Goal: Information Seeking & Learning: Learn about a topic

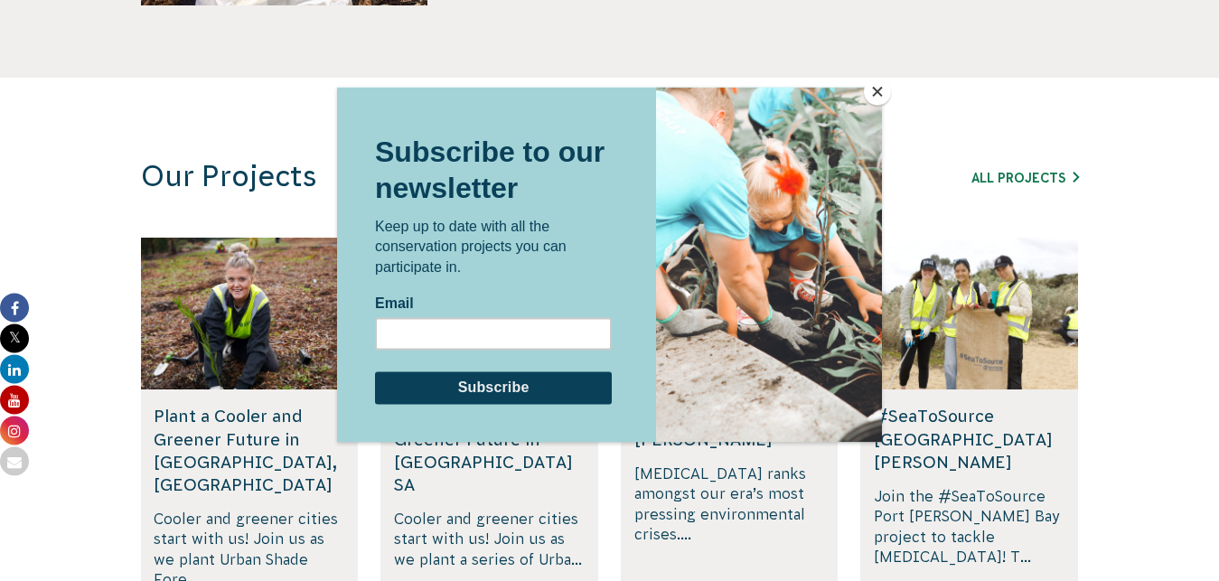
click at [875, 89] on button "Close" at bounding box center [877, 91] width 27 height 27
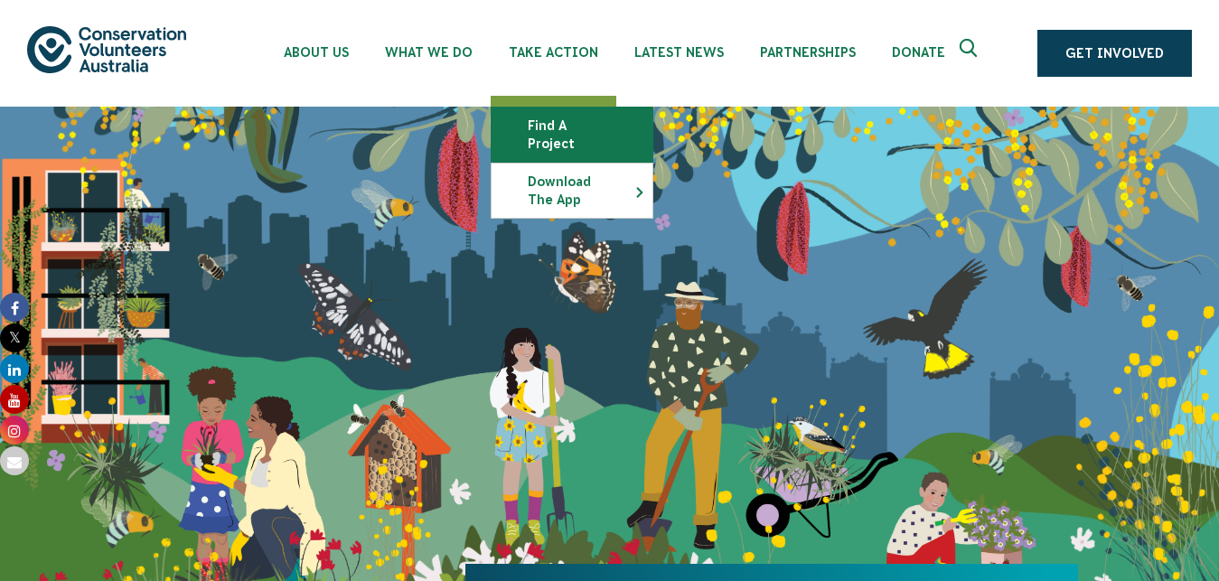
click at [537, 124] on link "Find a project" at bounding box center [571, 134] width 161 height 54
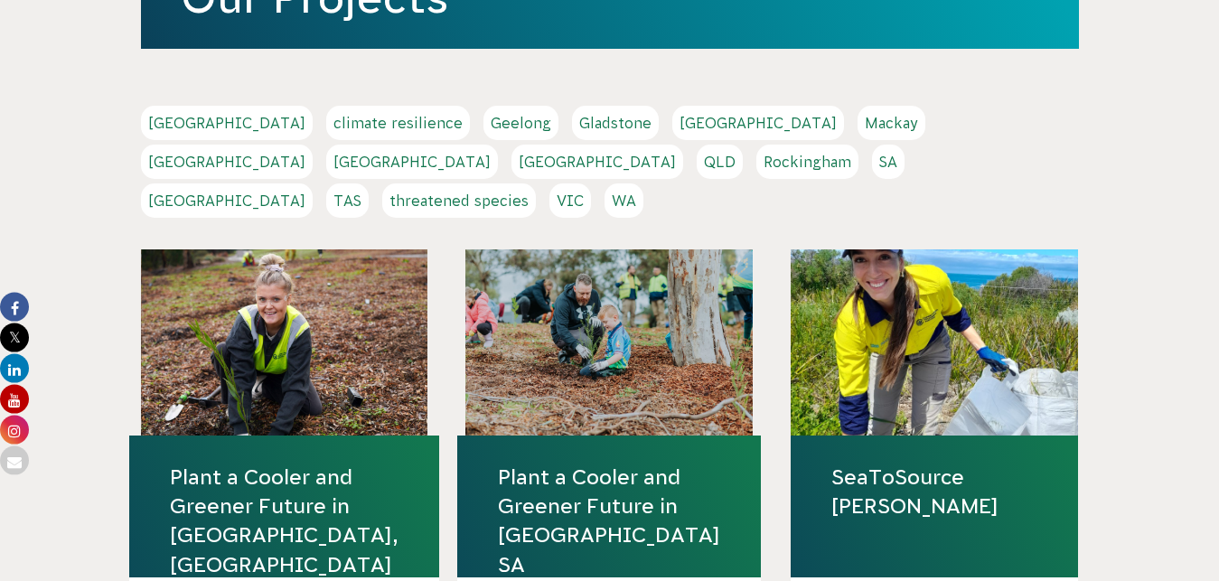
scroll to position [338, 0]
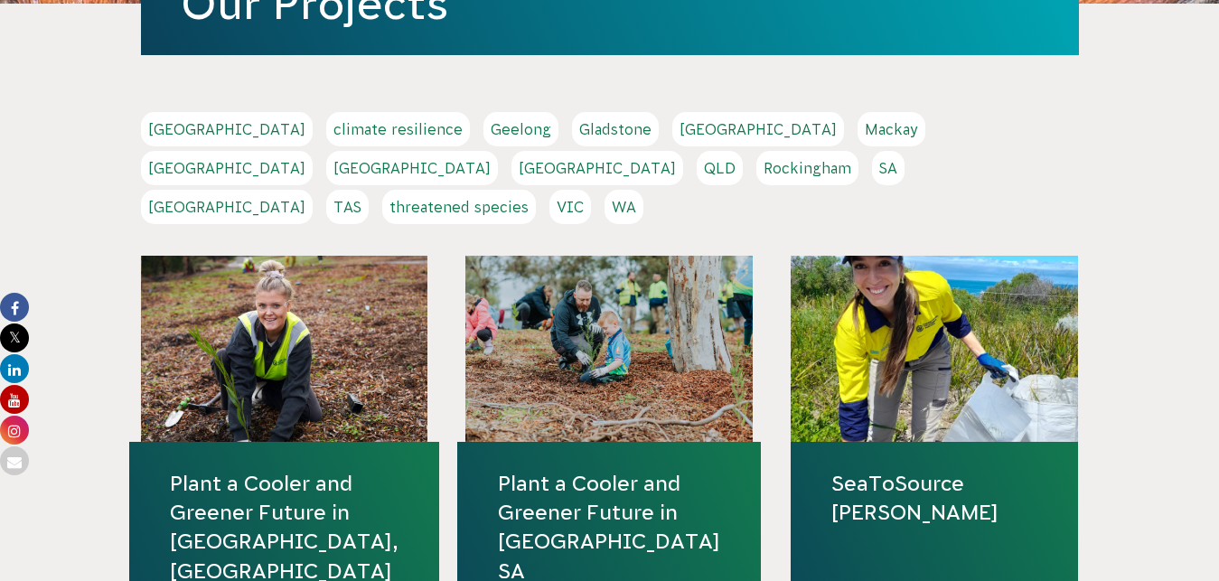
click at [872, 167] on link "SA" at bounding box center [888, 168] width 33 height 34
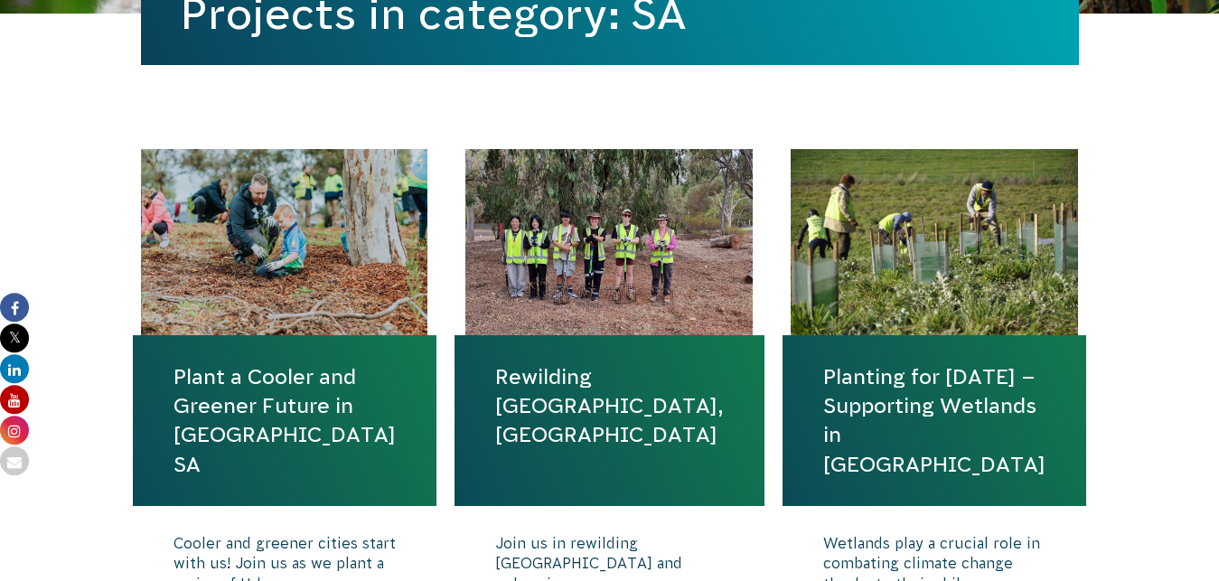
scroll to position [540, 0]
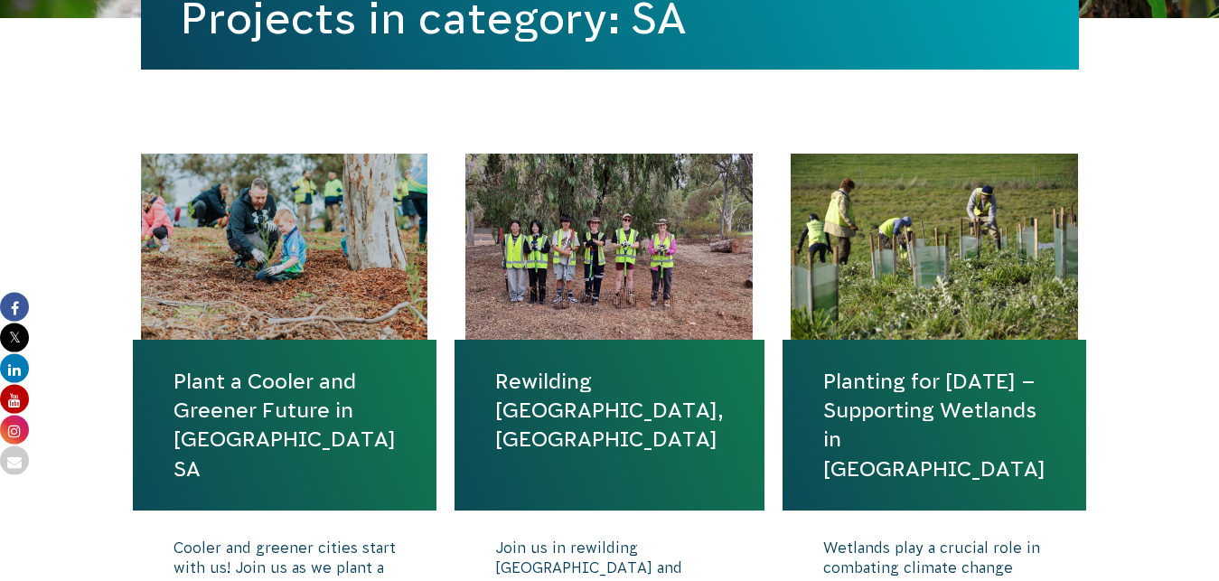
click at [596, 387] on link "Rewilding [GEOGRAPHIC_DATA], [GEOGRAPHIC_DATA]" at bounding box center [609, 411] width 229 height 88
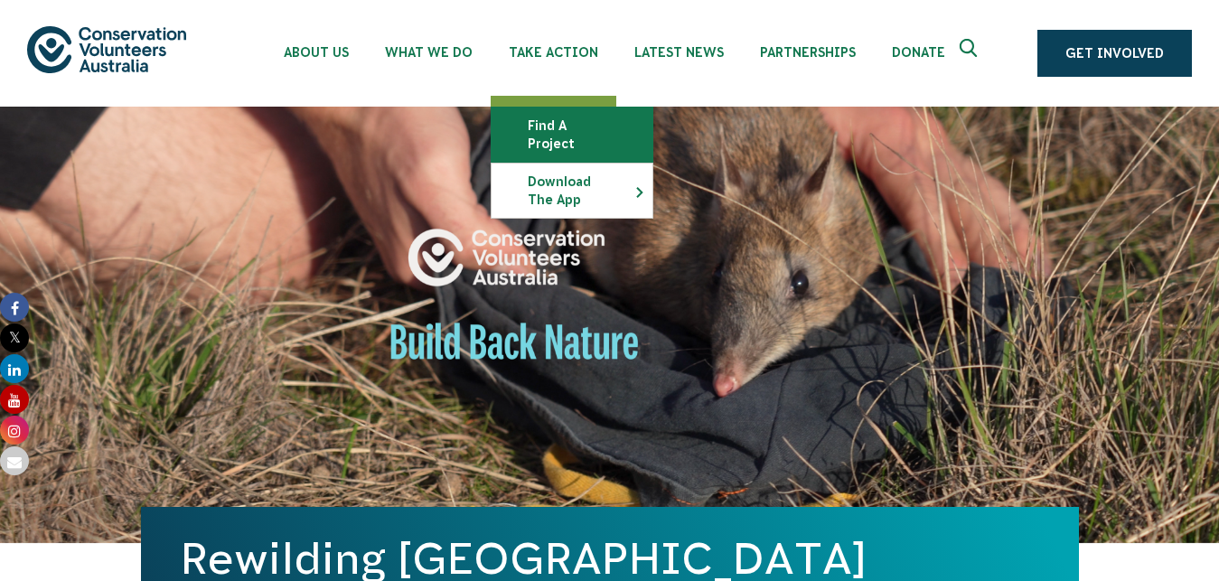
click at [567, 127] on link "Find a project" at bounding box center [571, 134] width 161 height 54
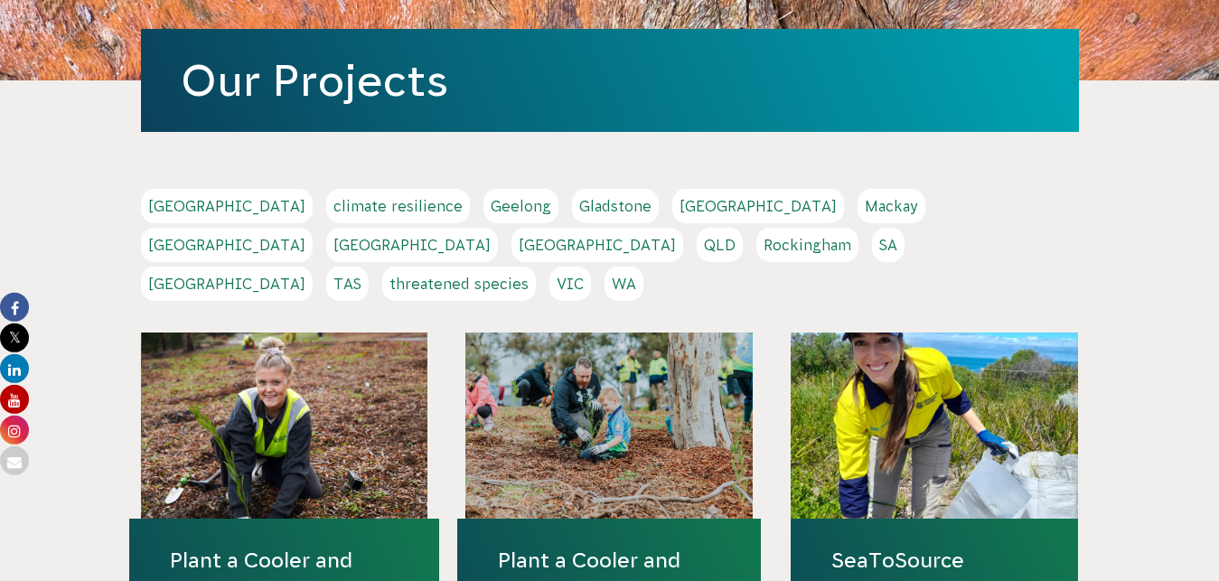
scroll to position [332, 0]
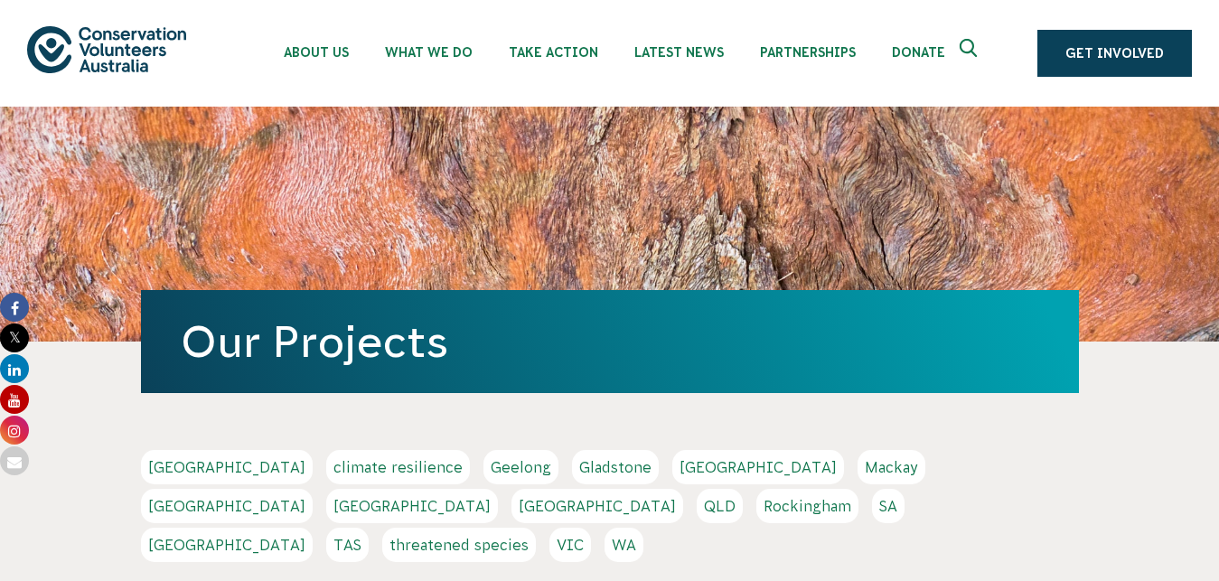
scroll to position [338, 0]
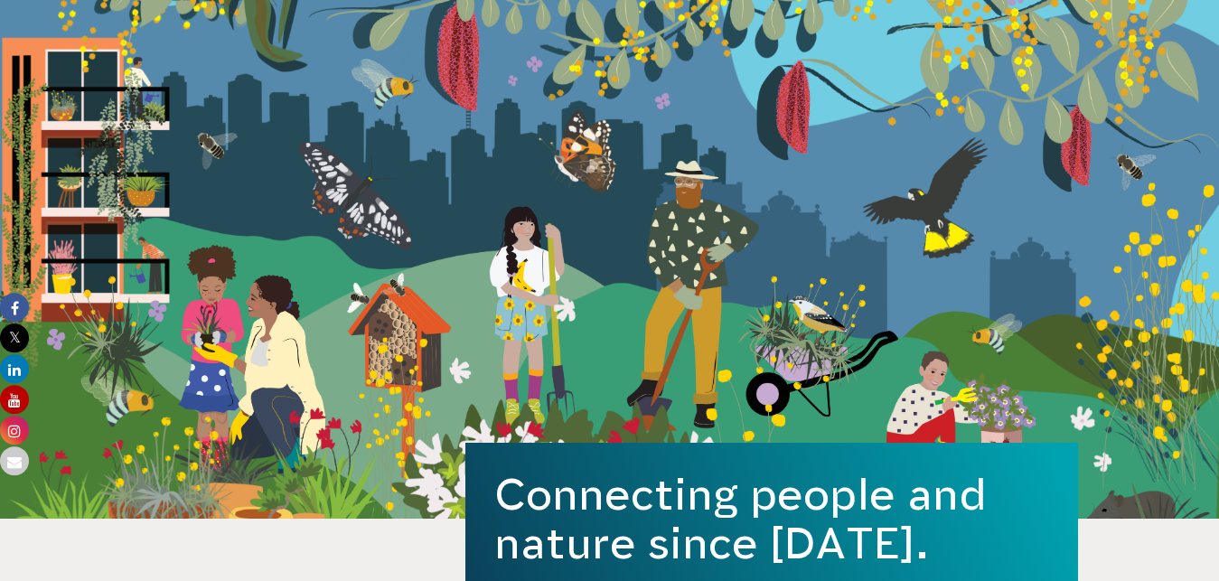
scroll to position [129, 0]
